Goal: Information Seeking & Learning: Check status

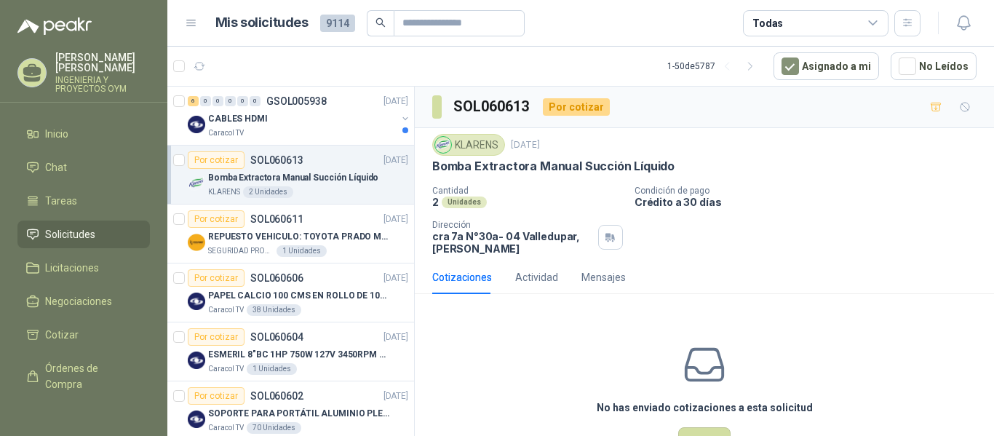
scroll to position [5, 0]
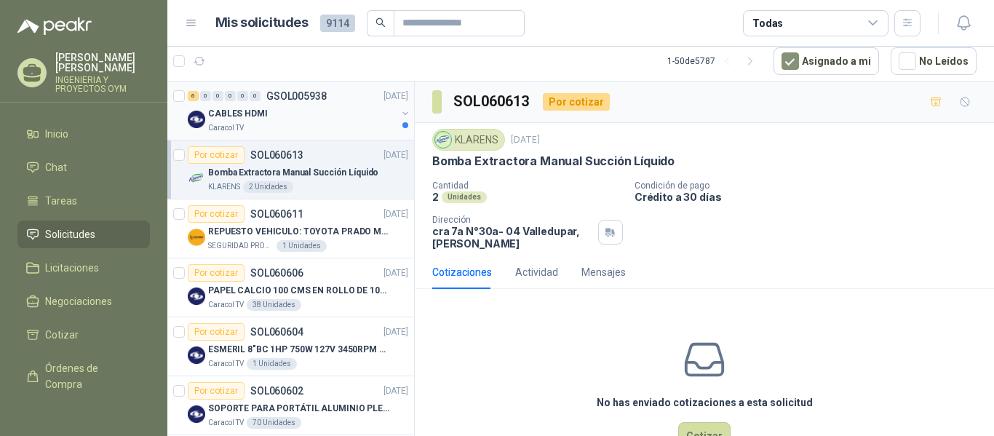
click at [229, 119] on p "CABLES HDMI" at bounding box center [238, 114] width 60 height 14
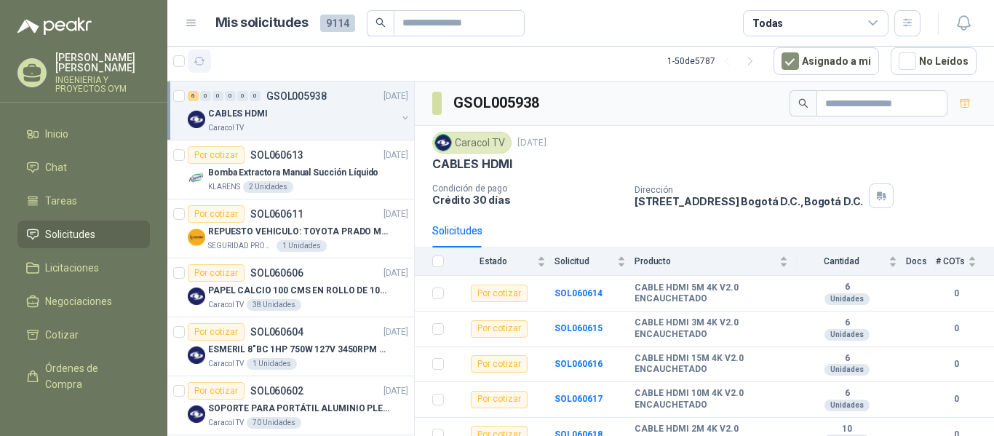
click at [195, 61] on icon "button" at bounding box center [200, 61] width 12 height 12
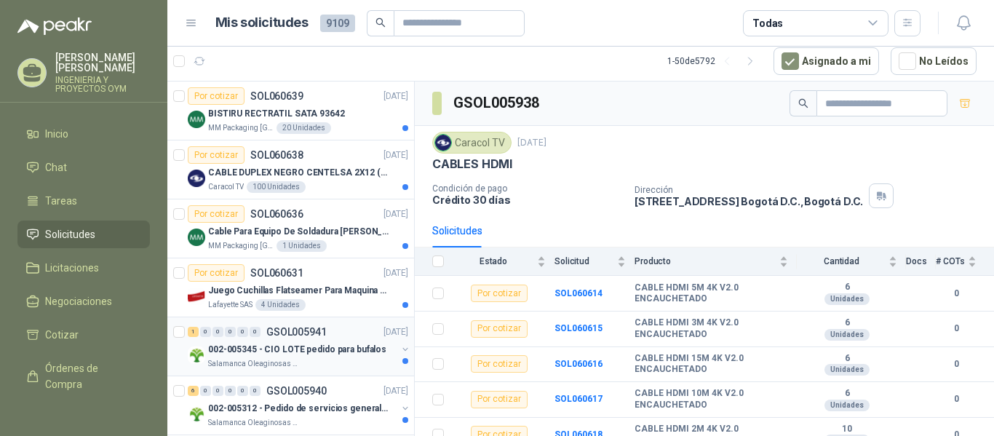
scroll to position [146, 0]
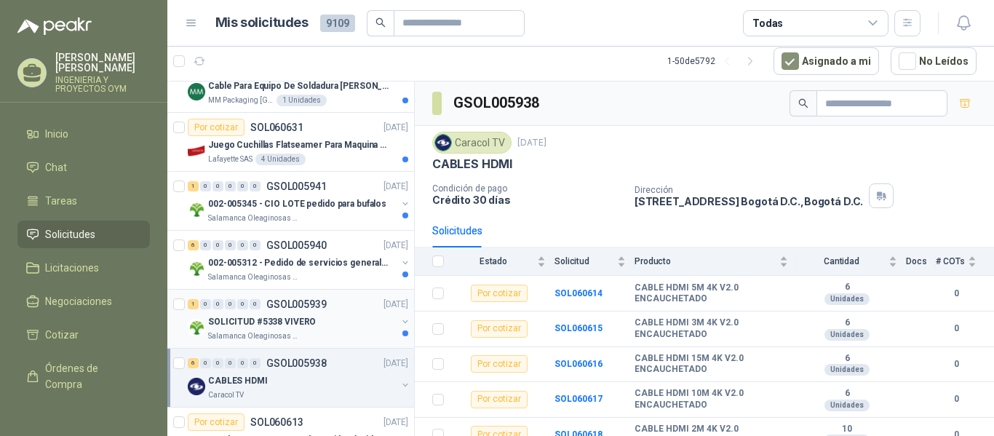
click at [314, 329] on div "SOLICITUD #5338 VIVERO" at bounding box center [302, 321] width 188 height 17
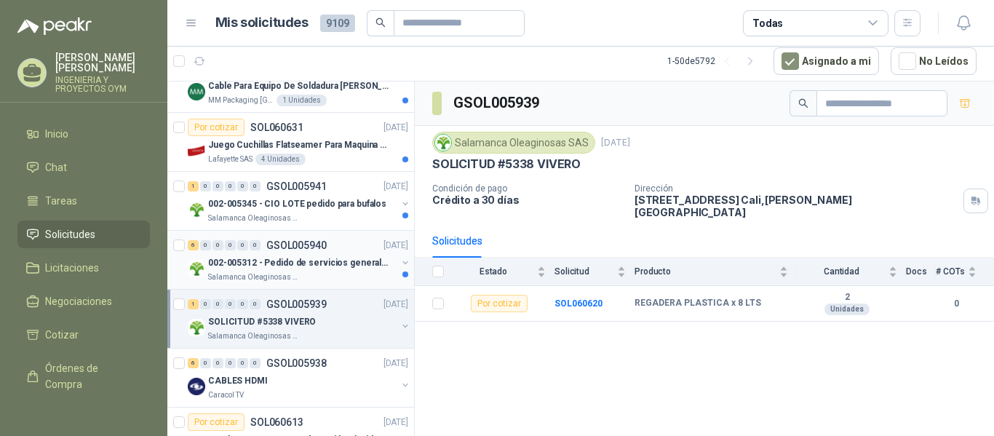
click at [301, 257] on p "002-005312 - Pedido de servicios generales CASA RO" at bounding box center [298, 263] width 181 height 14
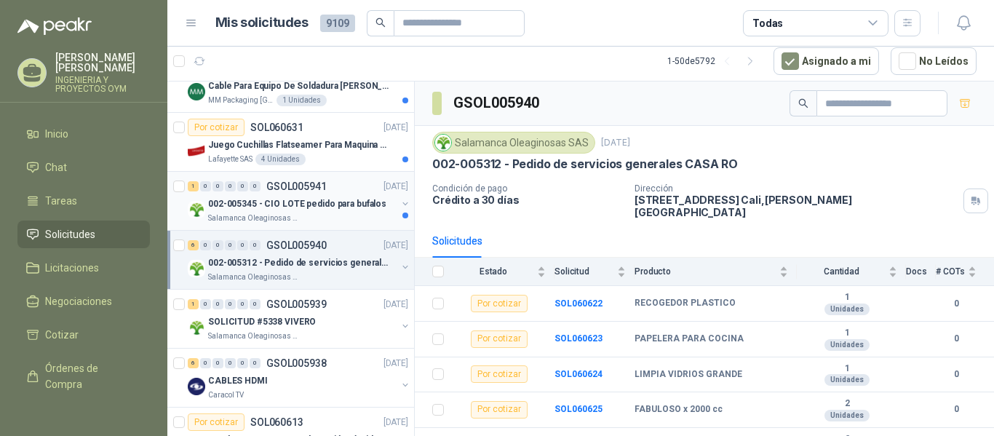
click at [313, 205] on p "002-005345 - CIO LOTE pedido para bufalos" at bounding box center [297, 204] width 178 height 14
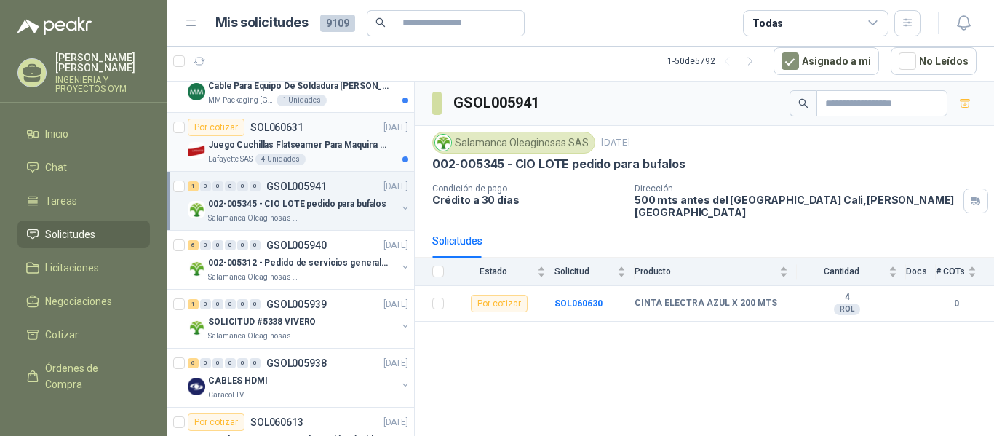
click at [284, 139] on p "Juego Cuchillas Flatseamer Para Maquina de Coser" at bounding box center [298, 145] width 181 height 14
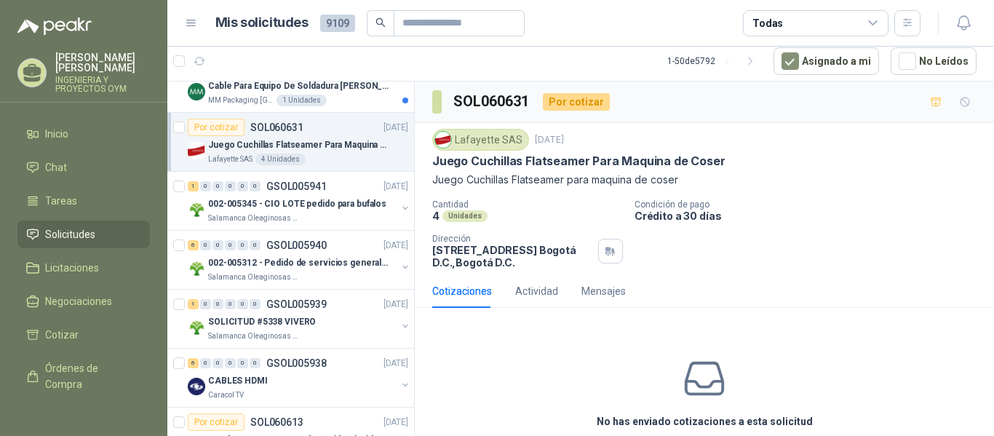
scroll to position [32, 0]
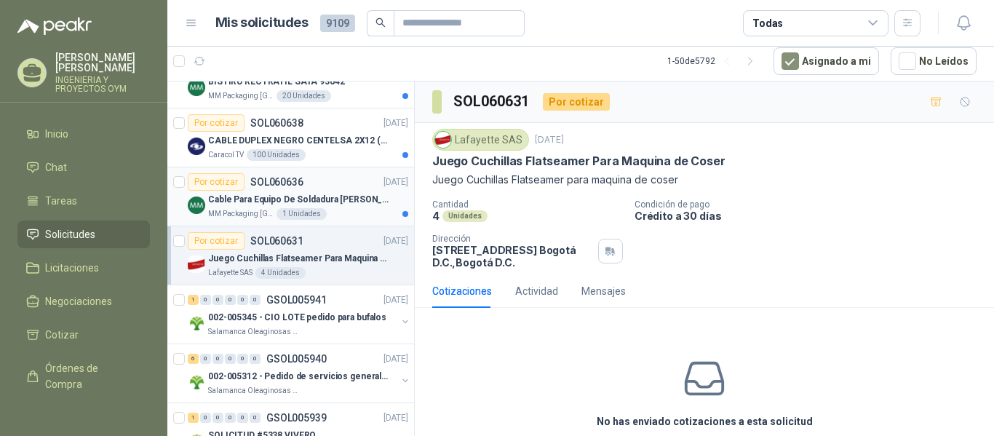
click at [321, 196] on p "Cable Para Equipo De Soldadura [PERSON_NAME]" at bounding box center [298, 200] width 181 height 14
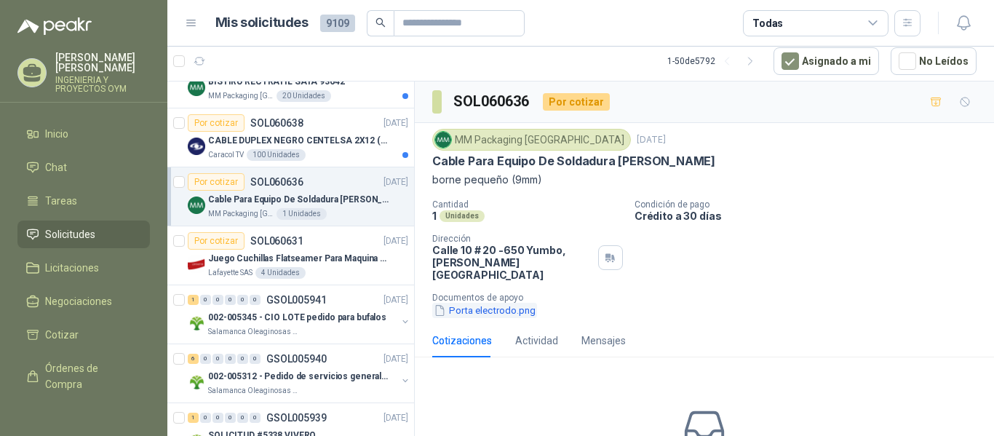
click at [487, 303] on button "Porta electrodo.png" at bounding box center [484, 310] width 105 height 15
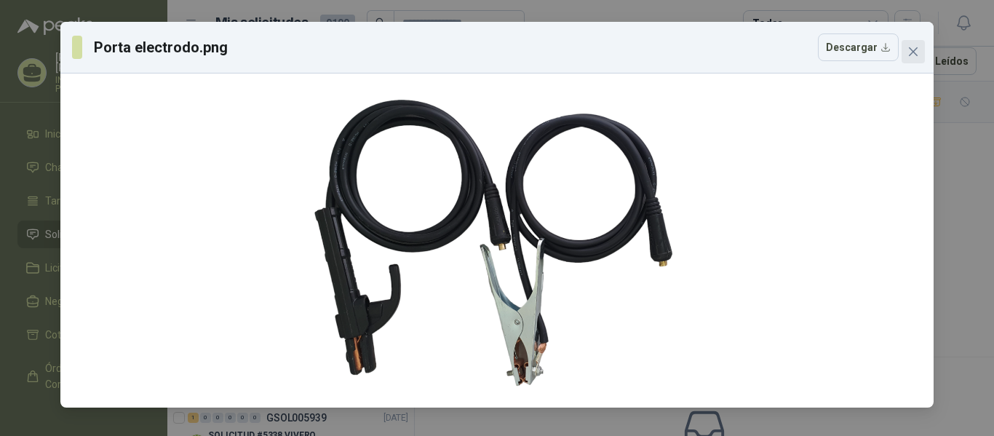
click at [913, 47] on icon "close" at bounding box center [913, 52] width 12 height 12
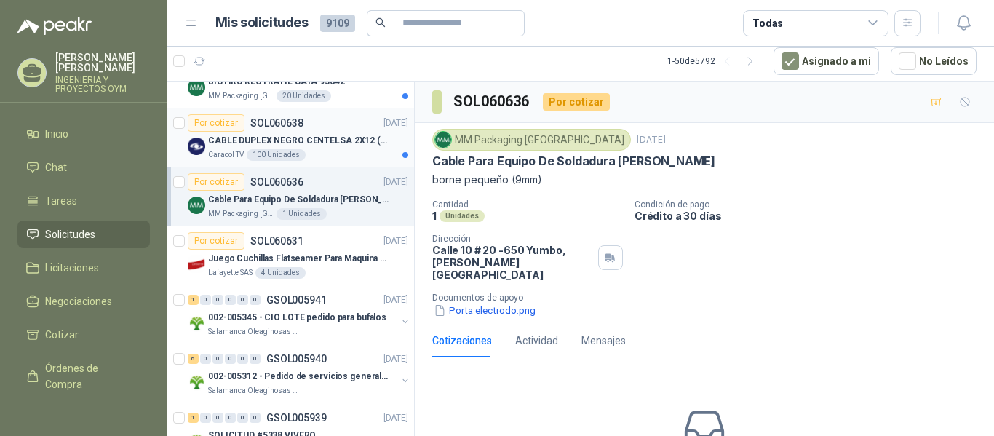
click at [233, 145] on p "CABLE DUPLEX NEGRO CENTELSA 2X12 (COLOR NEGRO)" at bounding box center [298, 141] width 181 height 14
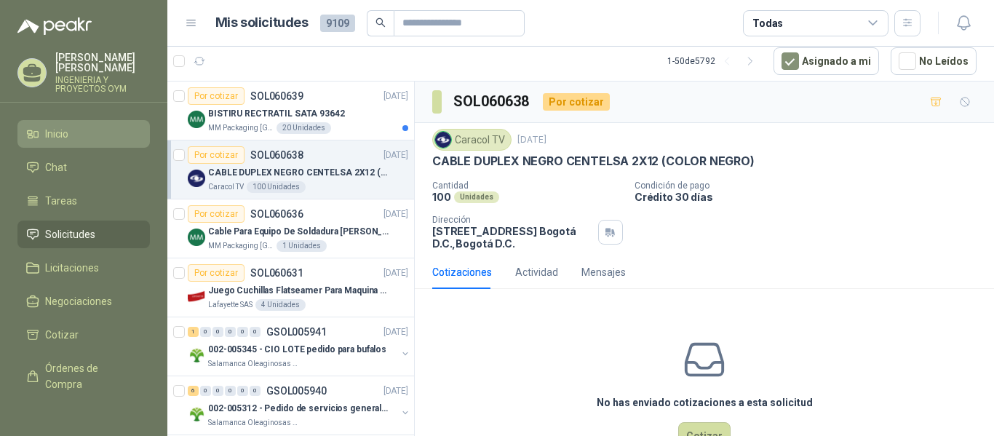
click at [65, 141] on span "Inicio" at bounding box center [56, 134] width 23 height 16
